Goal: Task Accomplishment & Management: Use online tool/utility

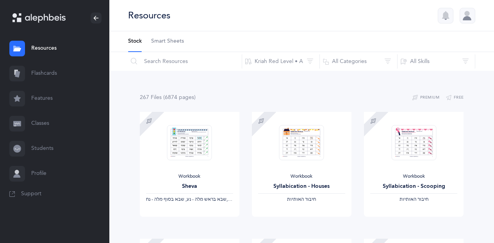
click at [44, 68] on link "Flashcards" at bounding box center [54, 73] width 109 height 25
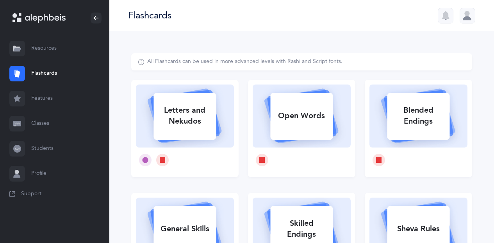
click at [191, 114] on div "Letters and Nekudos" at bounding box center [185, 115] width 63 height 31
select select
select select "single"
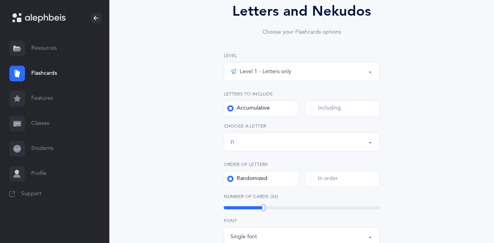
scroll to position [78, 0]
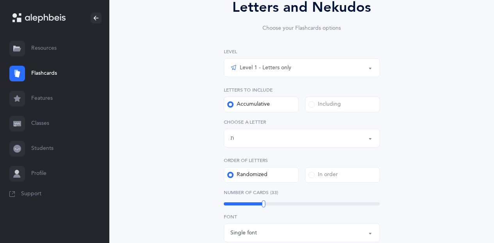
click at [369, 139] on button "Letters up until: ת" at bounding box center [302, 138] width 156 height 19
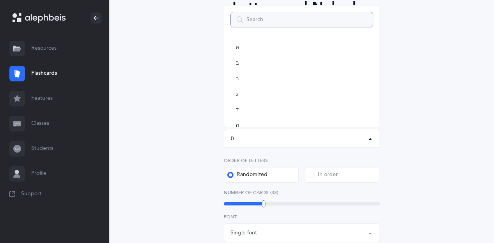
scroll to position [435, 0]
click at [248, 20] on input "Search" at bounding box center [302, 20] width 143 height 16
click at [248, 48] on link "א" at bounding box center [302, 48] width 143 height 16
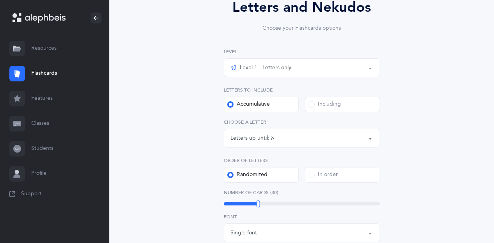
click at [371, 138] on button "Letters up until: א" at bounding box center [302, 138] width 156 height 19
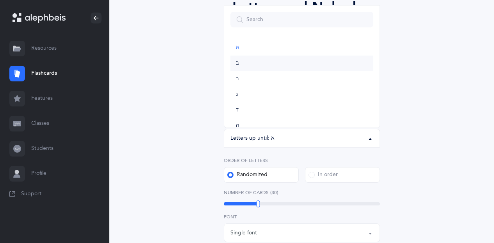
click at [246, 64] on link "בּ" at bounding box center [302, 64] width 143 height 16
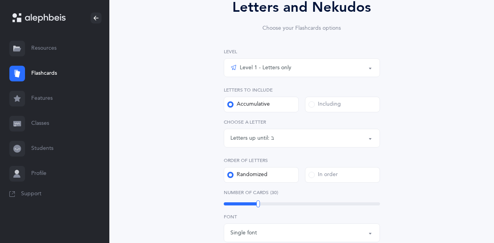
click at [372, 136] on button "Letters up until: בּ" at bounding box center [302, 138] width 156 height 19
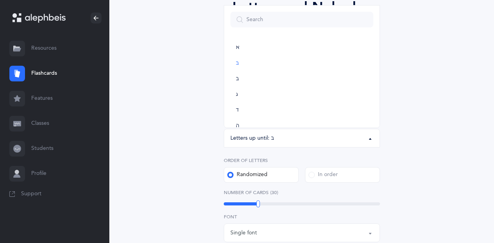
click at [372, 139] on button "Letters up until: בּ" at bounding box center [302, 138] width 156 height 19
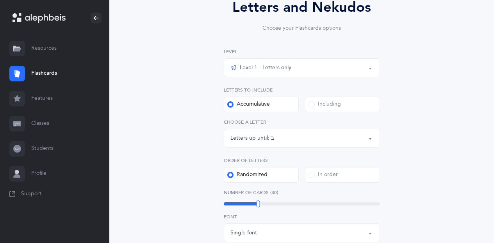
click at [358, 134] on div "Letters up until: בּ" at bounding box center [302, 137] width 143 height 13
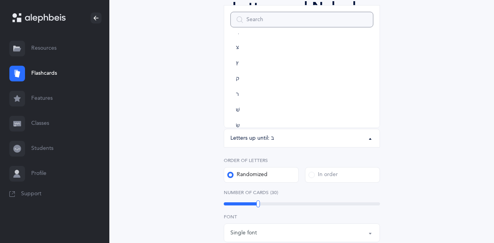
scroll to position [435, 0]
click at [236, 114] on span "ת" at bounding box center [238, 113] width 4 height 7
select select "27"
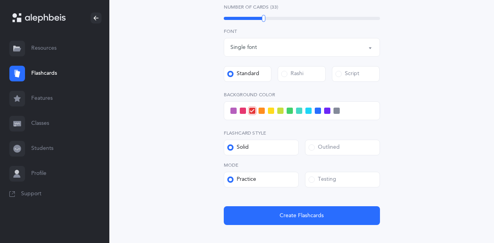
scroll to position [274, 0]
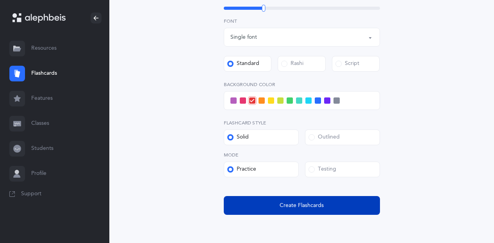
click at [301, 206] on span "Create Flashcards" at bounding box center [302, 205] width 44 height 8
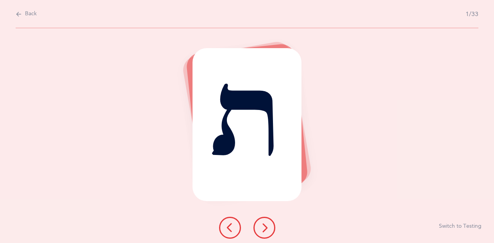
scroll to position [0, 0]
click at [267, 223] on icon at bounding box center [267, 227] width 9 height 9
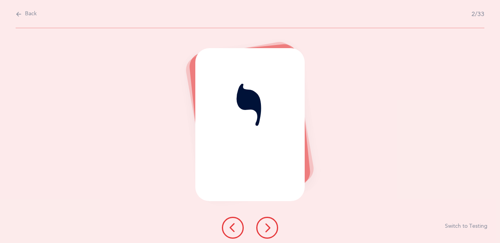
click at [267, 220] on button at bounding box center [267, 228] width 22 height 22
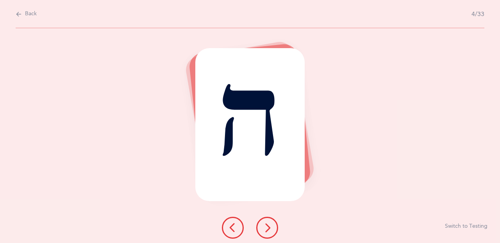
click at [267, 220] on button at bounding box center [267, 228] width 22 height 22
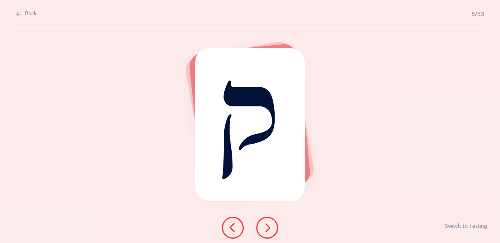
click at [20, 13] on icon at bounding box center [19, 14] width 6 height 9
select select "27"
select select "single"
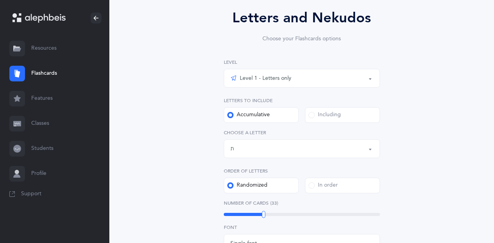
scroll to position [78, 0]
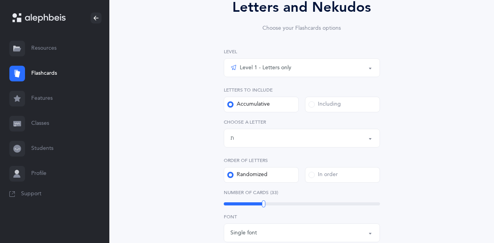
click at [368, 67] on button "Level 1 - Letters only" at bounding box center [302, 67] width 156 height 19
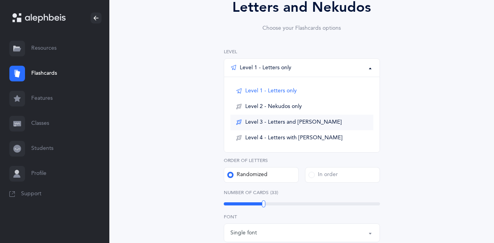
click at [311, 120] on span "Level 3 - Letters and [PERSON_NAME]" at bounding box center [293, 122] width 97 height 7
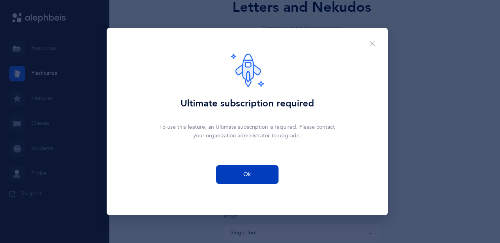
click at [252, 170] on button "Ok" at bounding box center [247, 174] width 63 height 19
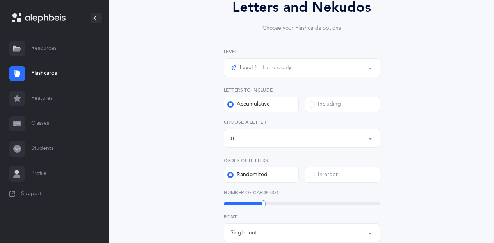
click at [370, 66] on button "Level 1 - Letters only" at bounding box center [302, 67] width 156 height 19
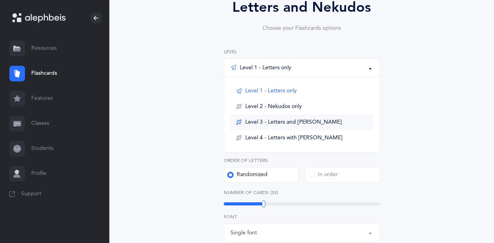
click at [303, 120] on span "Level 3 - Letters and [PERSON_NAME]" at bounding box center [293, 122] width 97 height 7
select select "1"
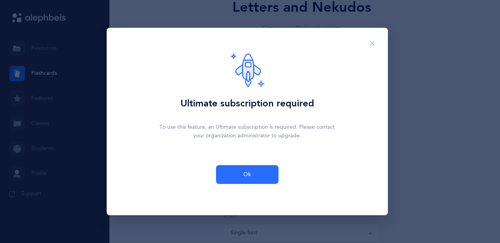
click at [372, 43] on icon "Close" at bounding box center [372, 43] width 6 height 7
